Goal: Navigation & Orientation: Find specific page/section

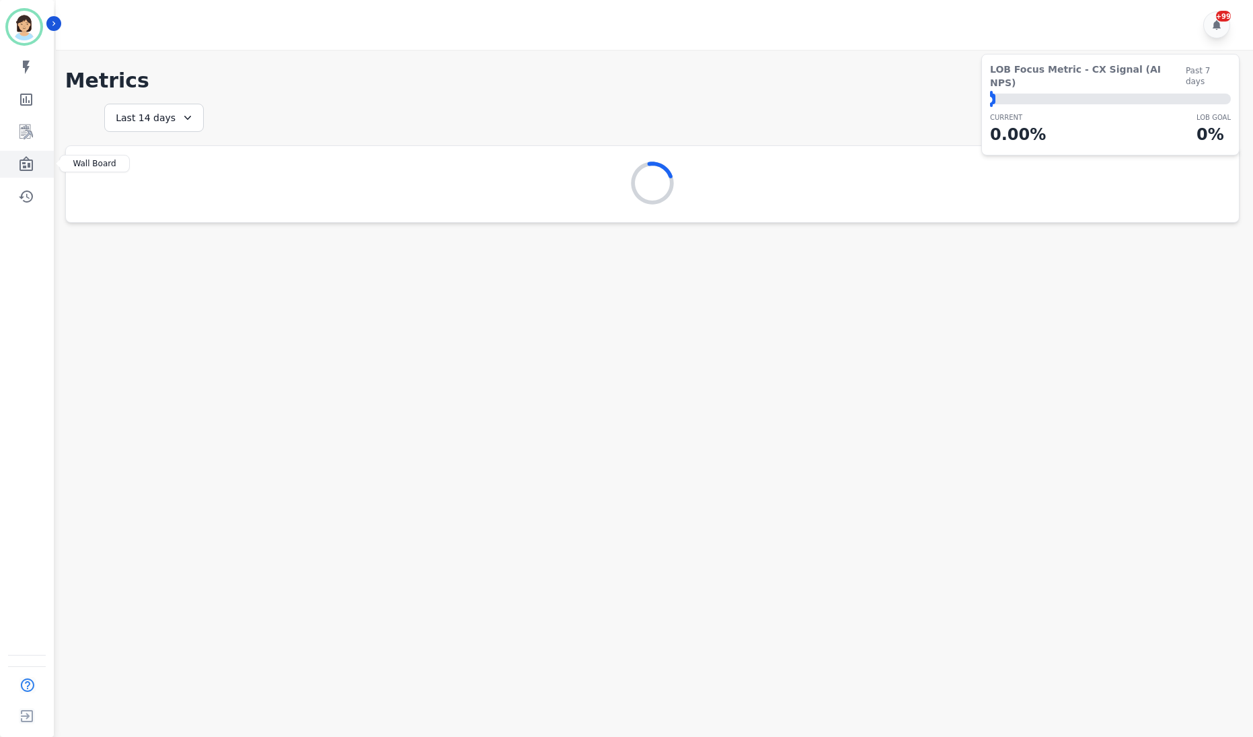
click at [15, 163] on link "Sidebar" at bounding box center [28, 164] width 52 height 27
